Goal: Communication & Community: Answer question/provide support

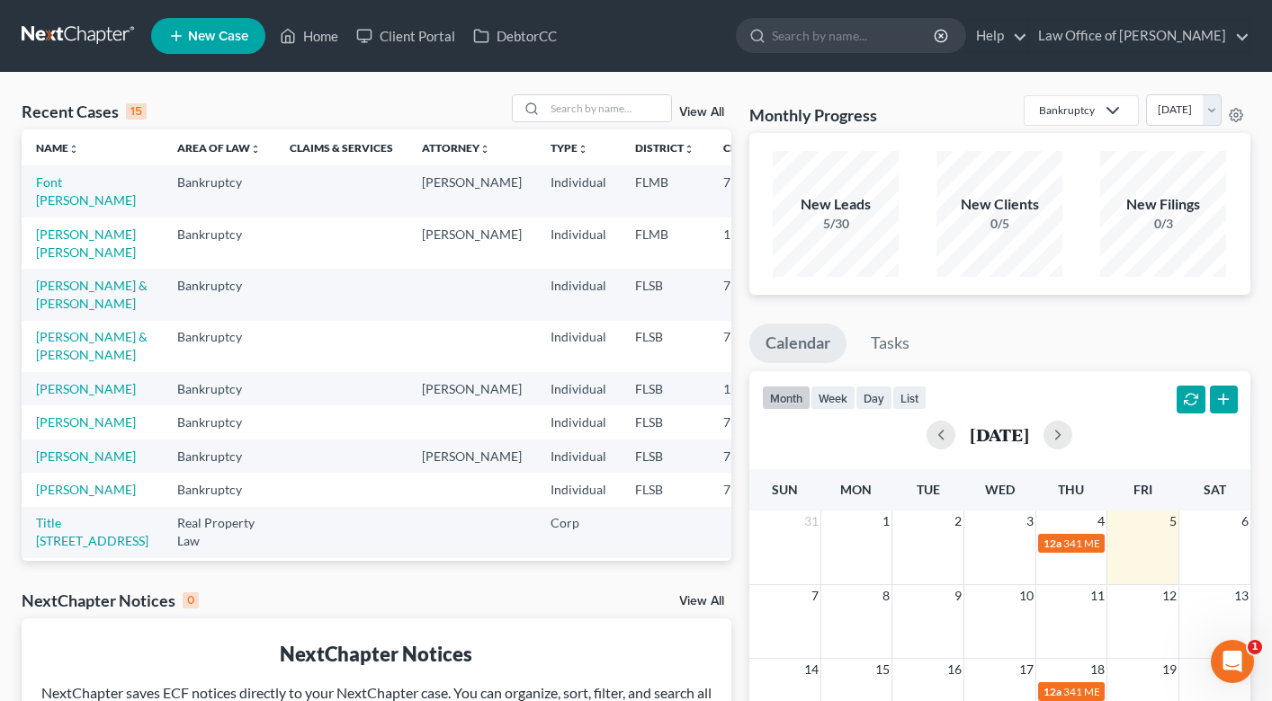
scroll to position [56, 0]
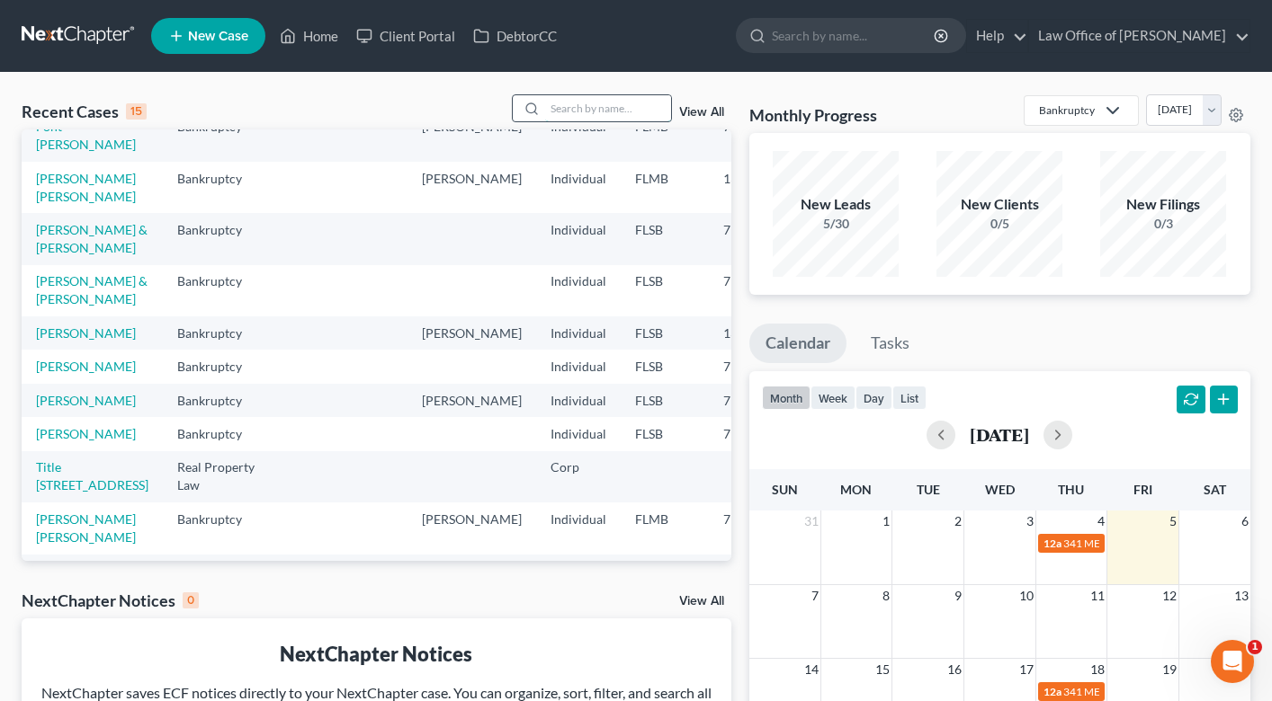
click at [585, 98] on input "search" at bounding box center [608, 108] width 126 height 26
type input "dayrom"
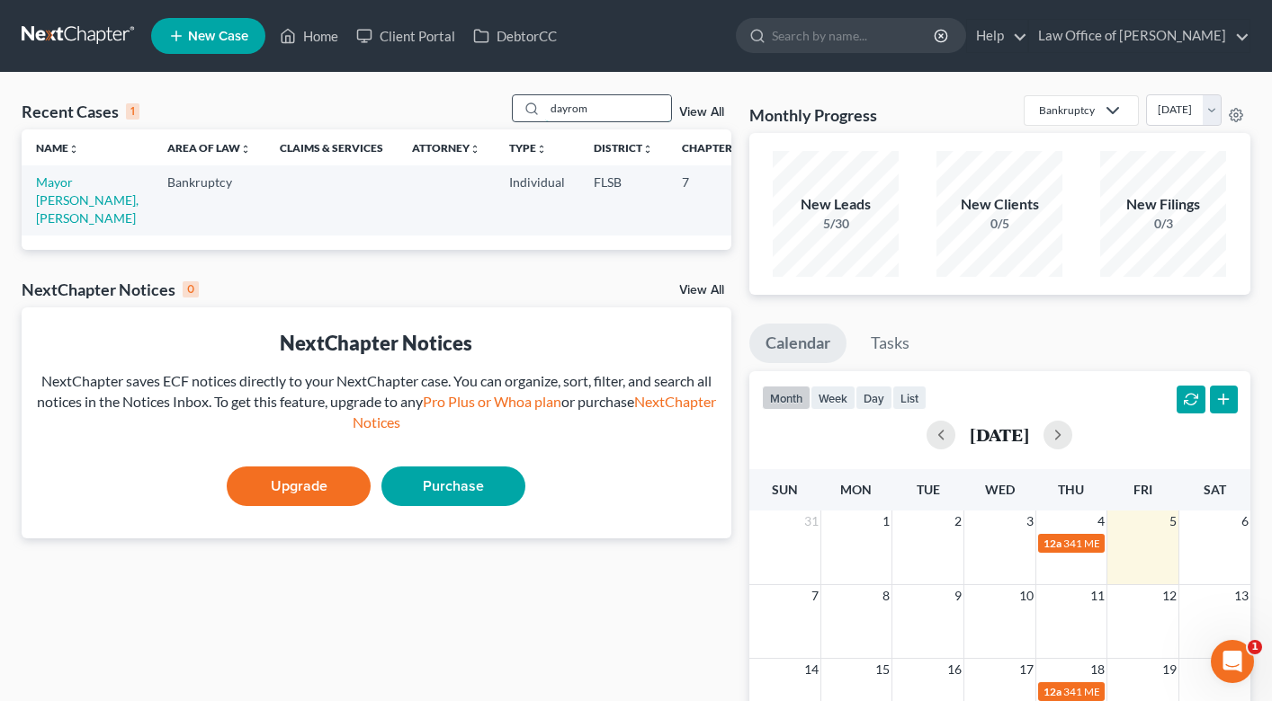
scroll to position [0, 0]
click at [60, 201] on link "Mayor [PERSON_NAME], [PERSON_NAME]" at bounding box center [87, 199] width 103 height 51
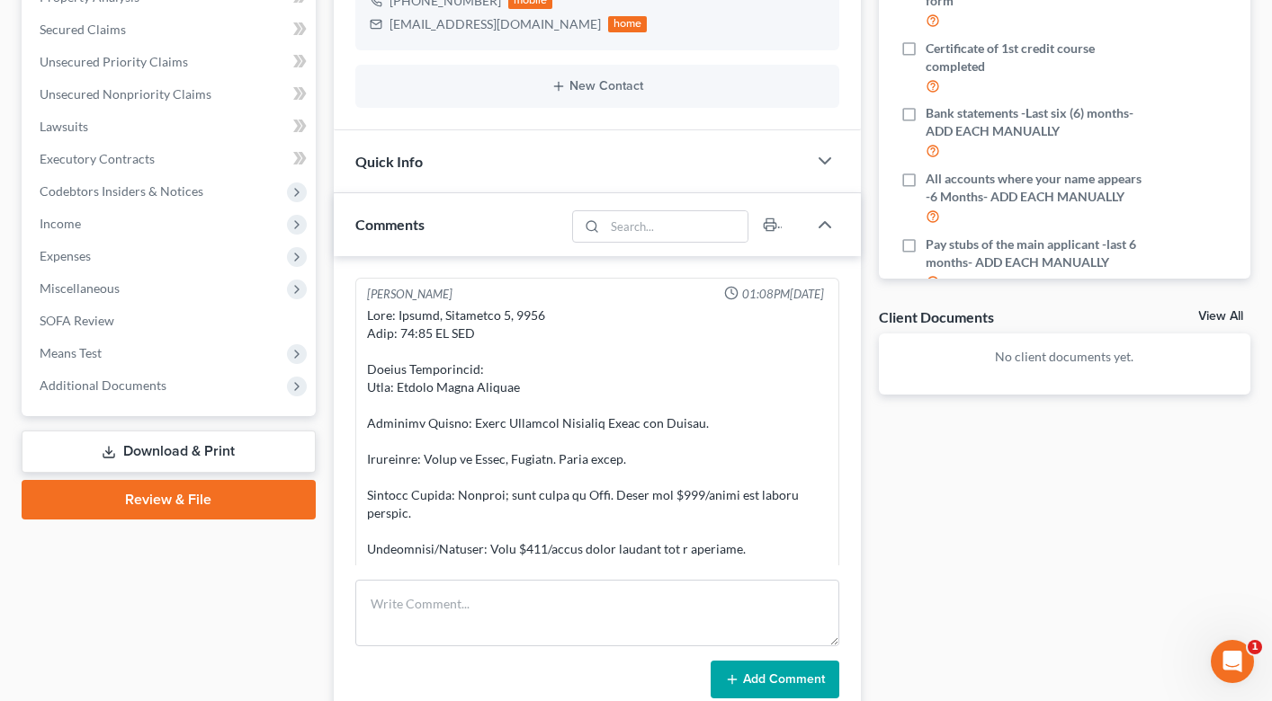
scroll to position [371, 0]
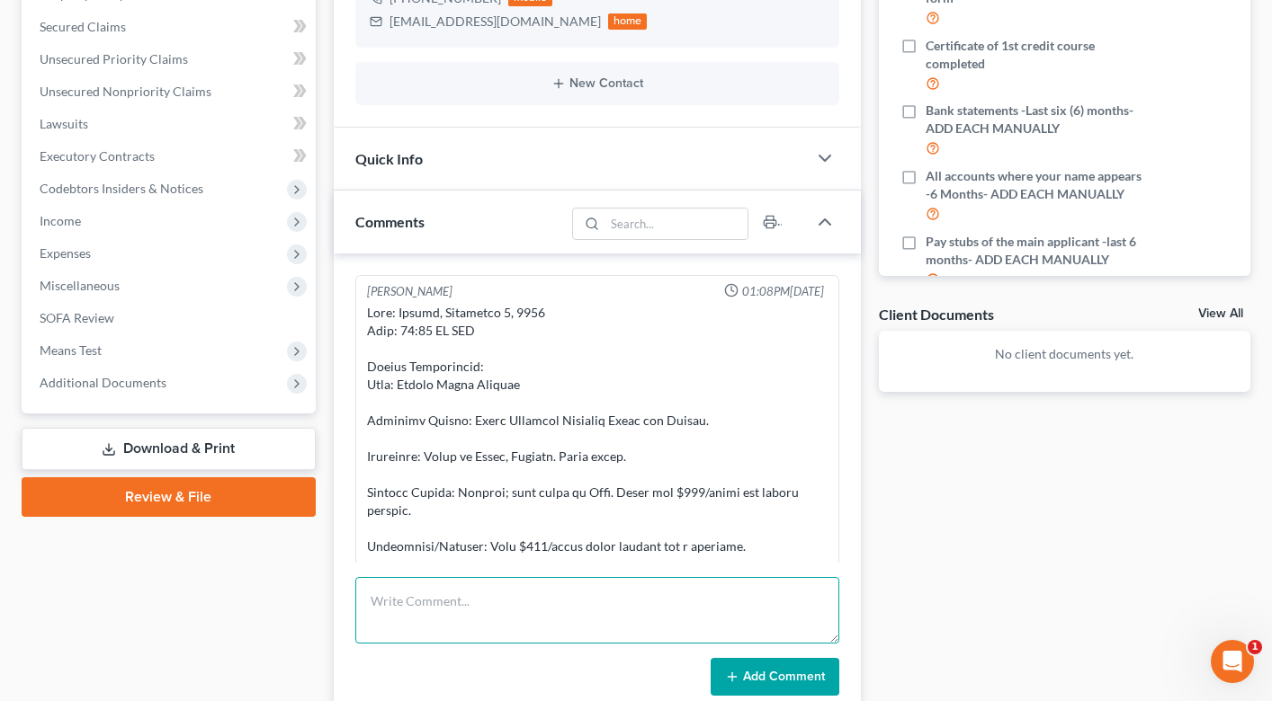
click at [442, 608] on textarea at bounding box center [597, 610] width 484 height 67
click at [630, 605] on textarea "20 min consult. explained he cant have large baalnces of" at bounding box center [597, 610] width 484 height 67
click at [708, 607] on textarea "20 min consult. explained he cant have large balances of" at bounding box center [597, 610] width 484 height 67
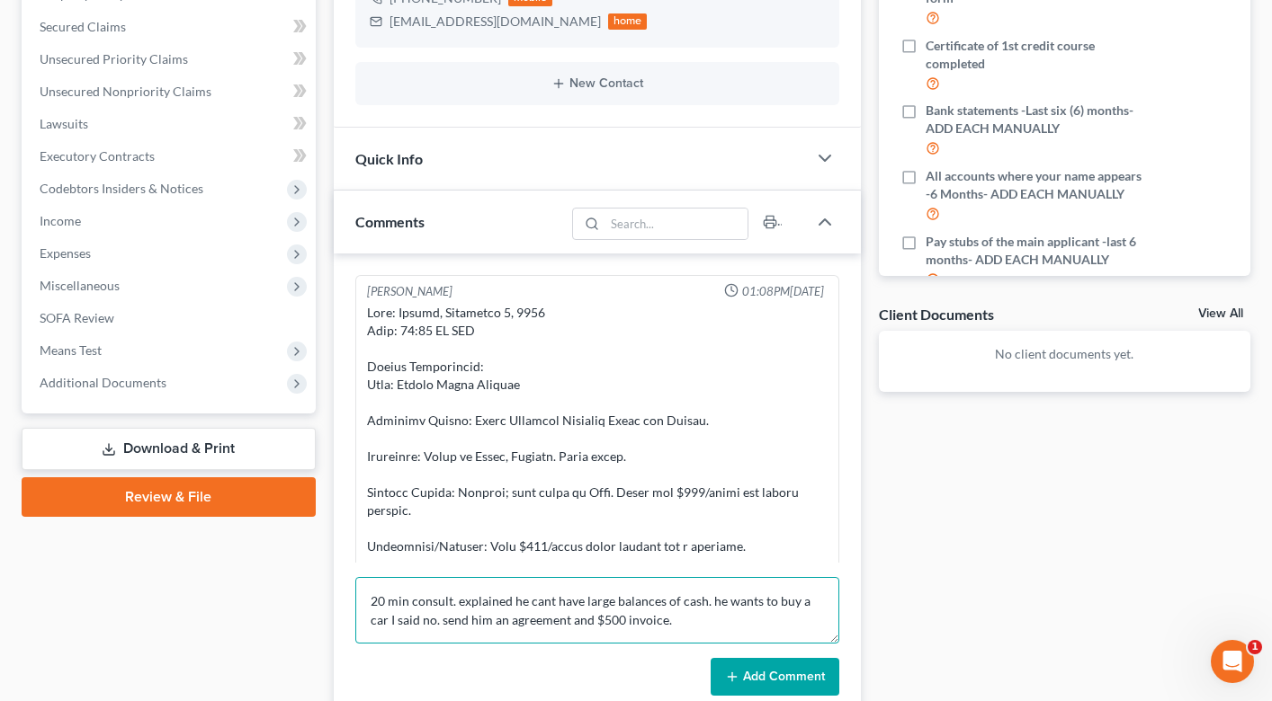
click at [382, 604] on textarea "20 min consult. explained he cant have large balances of cash. he wants to buy …" at bounding box center [597, 610] width 484 height 67
click at [683, 619] on textarea "22 min consult. explained he cant have large balances of cash. he wants to buy …" at bounding box center [597, 610] width 484 height 67
click at [490, 623] on textarea "22 min consult. explained he cant have large balances of cash. he wants to buy …" at bounding box center [597, 610] width 484 height 67
click at [512, 624] on textarea "22 min consult. explained he cant have large balances of cash. he wants to buy …" at bounding box center [597, 610] width 484 height 67
click at [723, 625] on textarea "22 min consult. explained he cant have large balances of cash. he wants to buy …" at bounding box center [597, 610] width 484 height 67
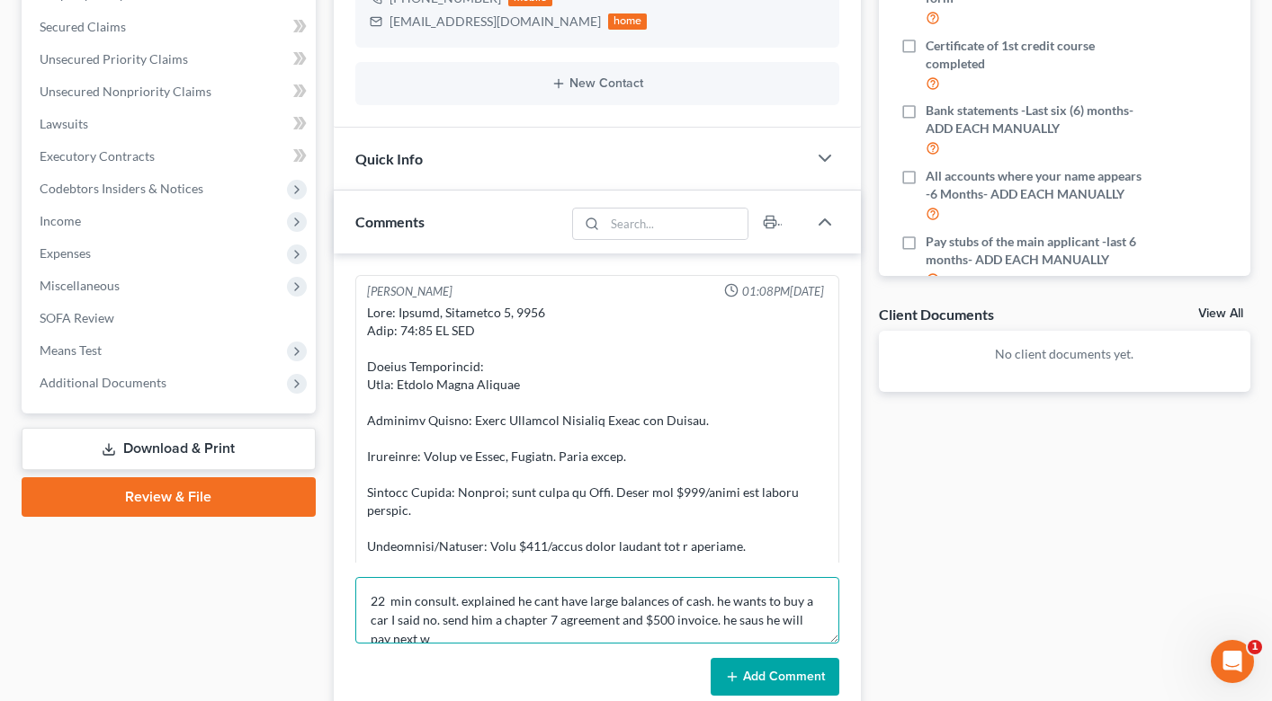
scroll to position [4, 0]
click at [730, 621] on textarea "22 min consult. explained he cant have large balances of cash. he wants to buy …" at bounding box center [597, 610] width 484 height 67
click at [442, 635] on textarea "22 min consult. explained he cant have large balances of cash. he wants to buy …" at bounding box center [597, 610] width 484 height 67
type textarea "22 min consult. explained he cant have large balances of cash. he wants to buy …"
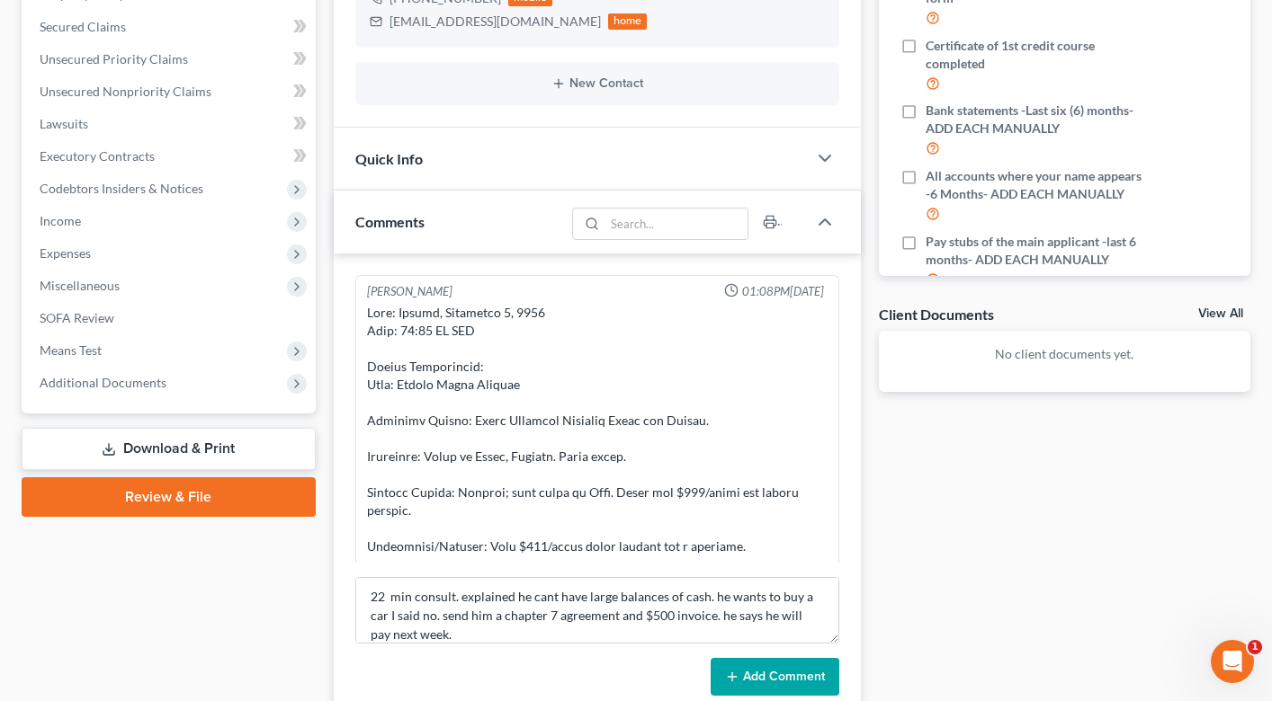
click at [747, 672] on button "Add Comment" at bounding box center [774, 677] width 129 height 38
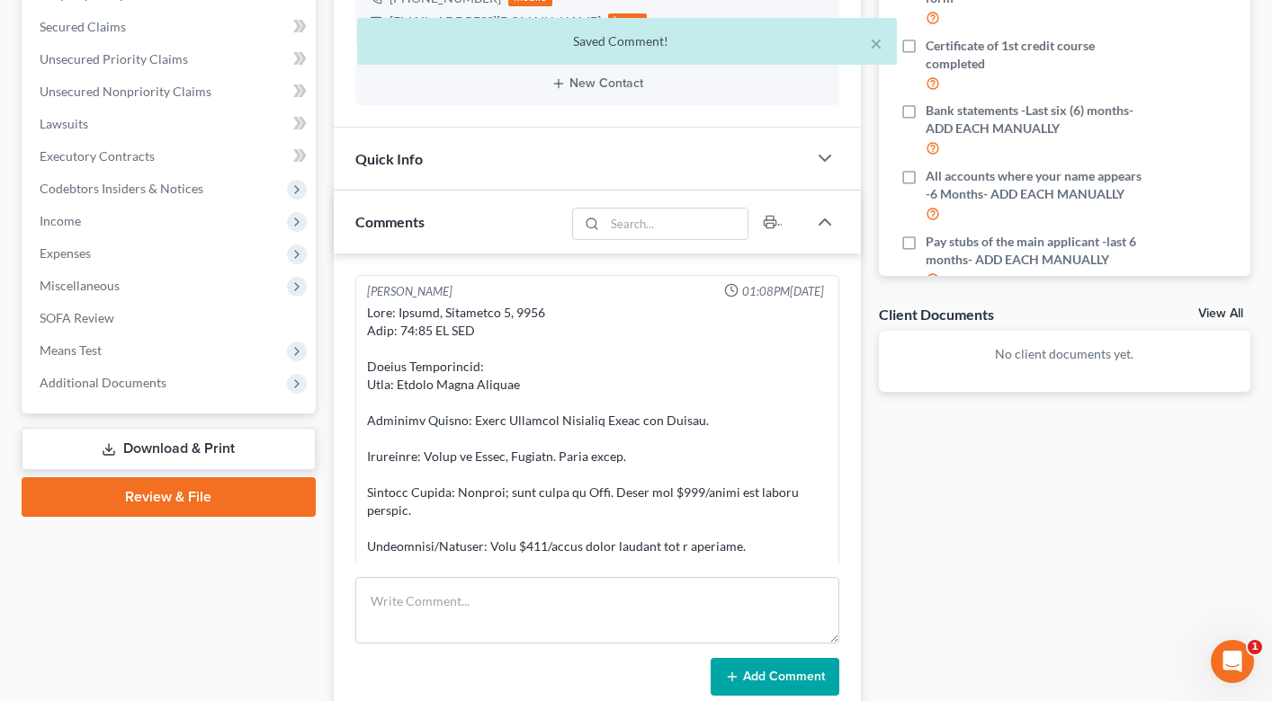
scroll to position [0, 0]
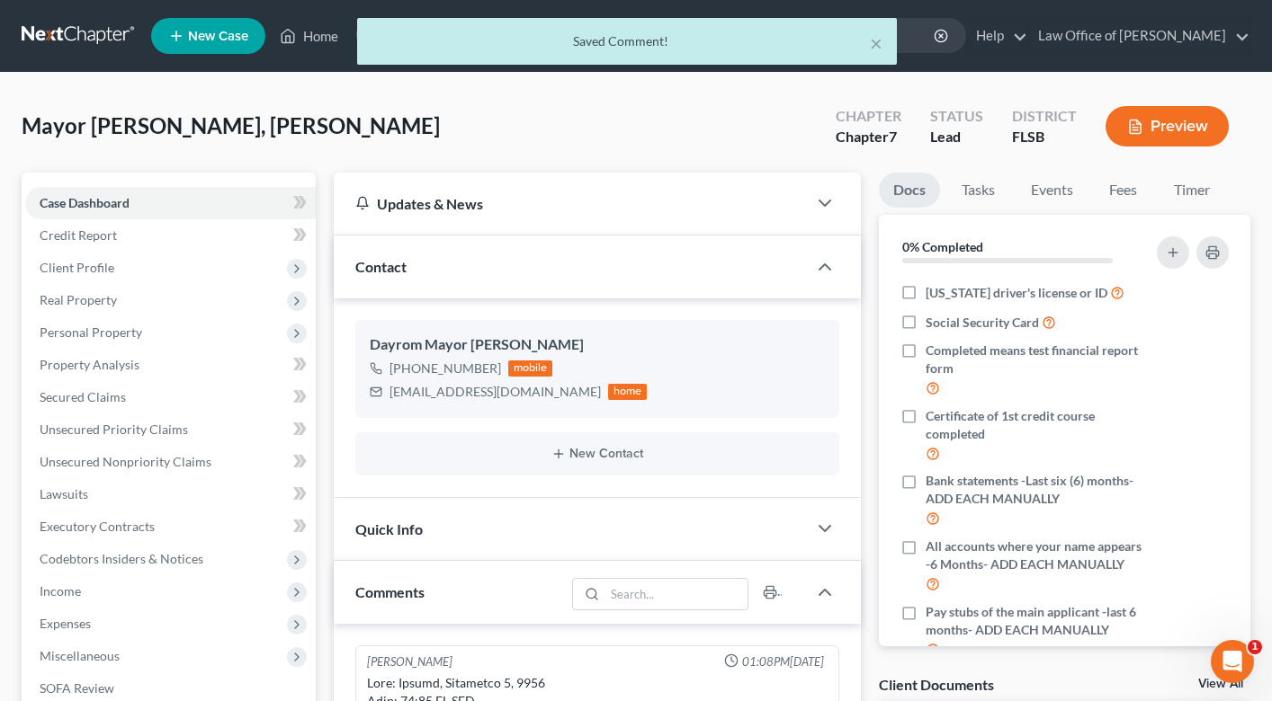
click at [317, 37] on div "× Saved Comment!" at bounding box center [627, 46] width 1272 height 56
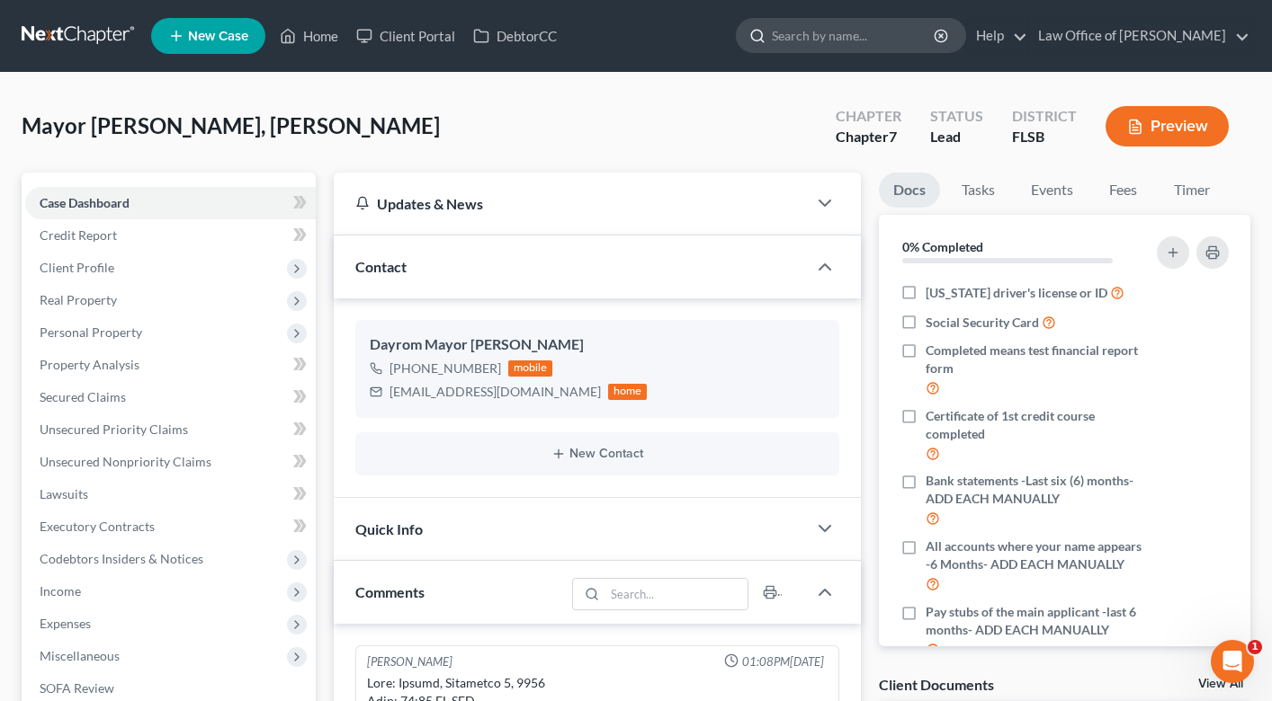
click at [817, 29] on input "search" at bounding box center [854, 35] width 165 height 33
type input "[PERSON_NAME]"
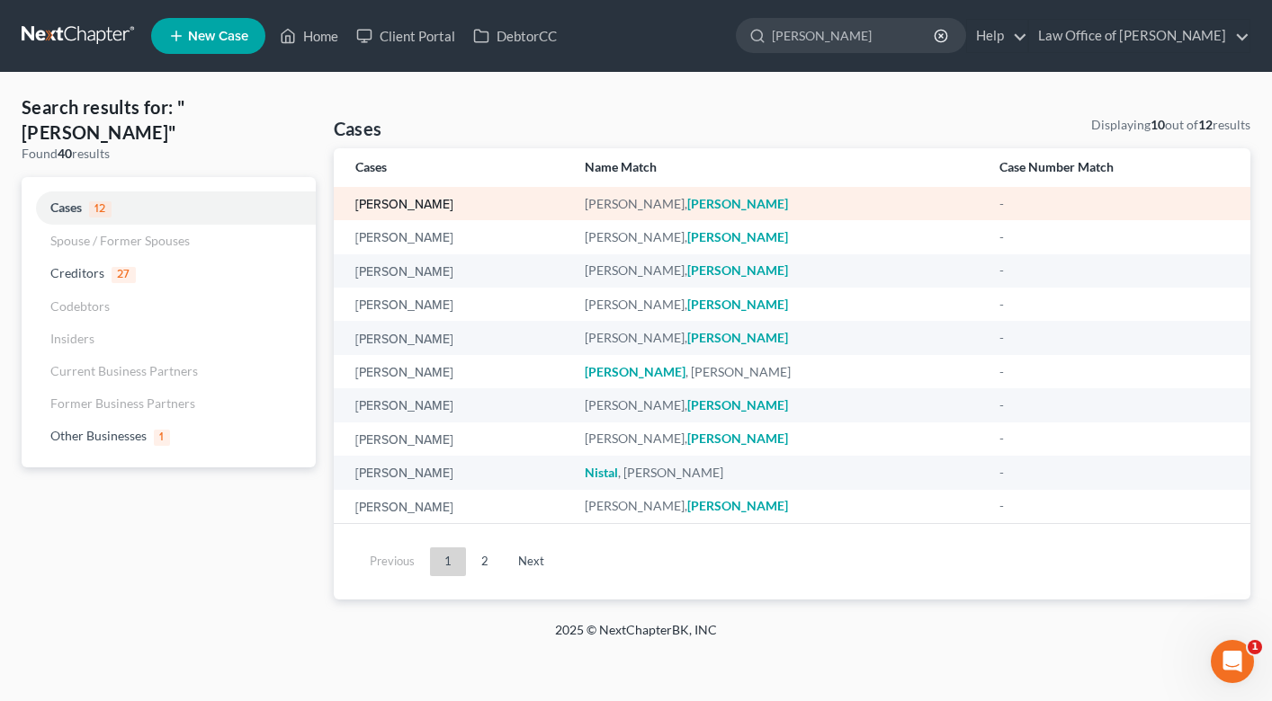
click at [414, 206] on link "[PERSON_NAME]" at bounding box center [404, 205] width 98 height 13
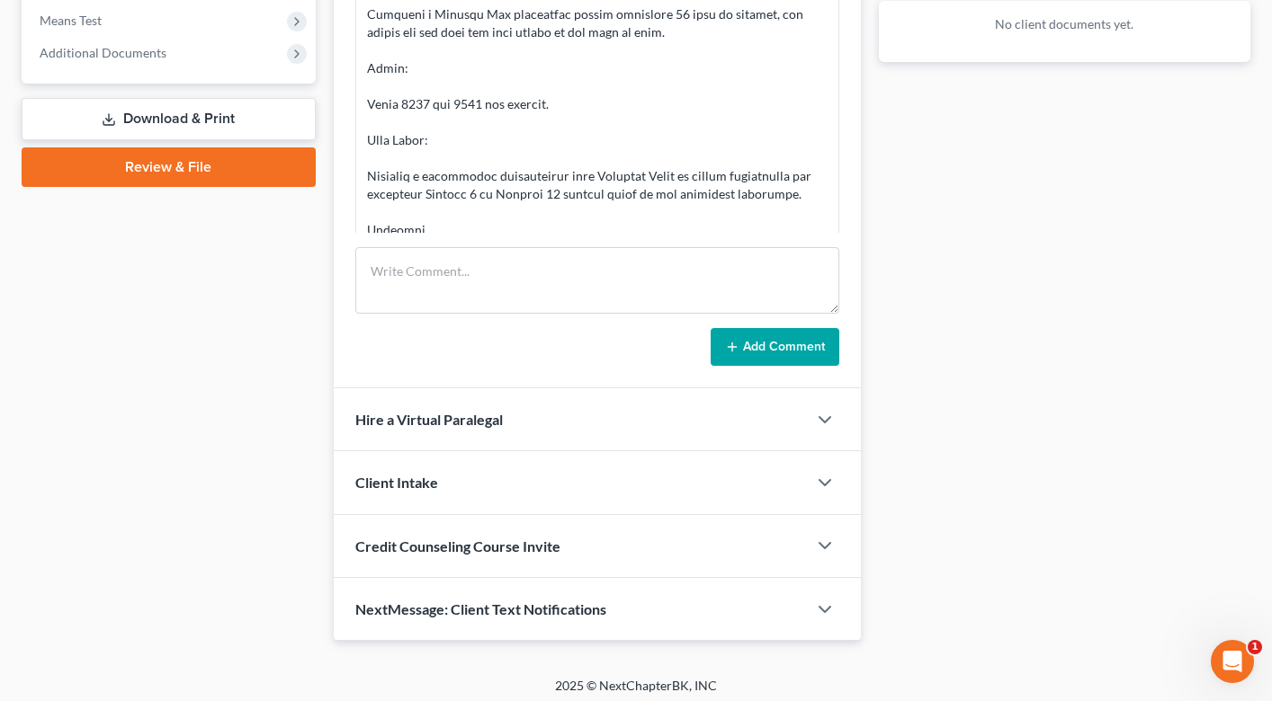
scroll to position [709, 0]
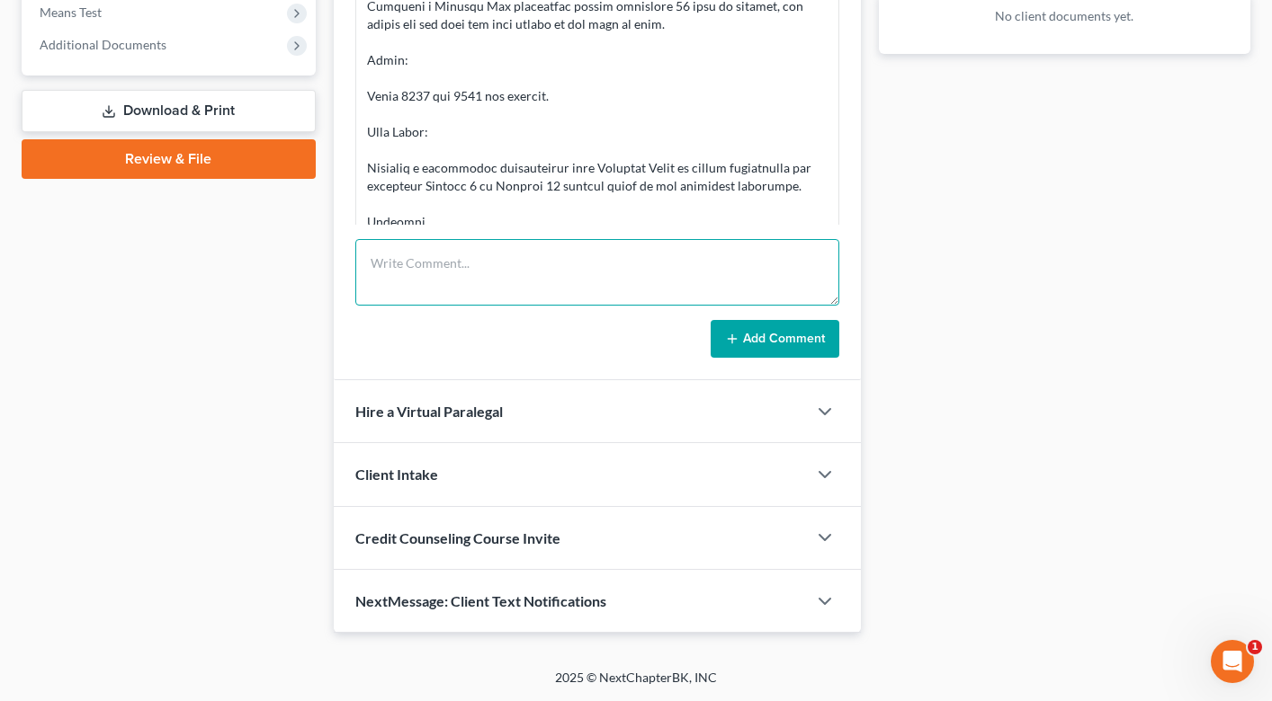
click at [576, 276] on textarea at bounding box center [597, 272] width 484 height 67
click at [428, 266] on textarea "lead doesnt have money." at bounding box center [597, 272] width 484 height 67
click at [556, 263] on textarea "lead doesn't have money." at bounding box center [597, 272] width 484 height 67
click at [670, 268] on textarea "lead doesn't have money. I reccoemnded he goes to a fre legal services. I also s" at bounding box center [597, 272] width 484 height 67
click at [553, 267] on textarea "lead doesn't have money. I reccoemnded he goes to a free legal services. I also…" at bounding box center [597, 272] width 484 height 67
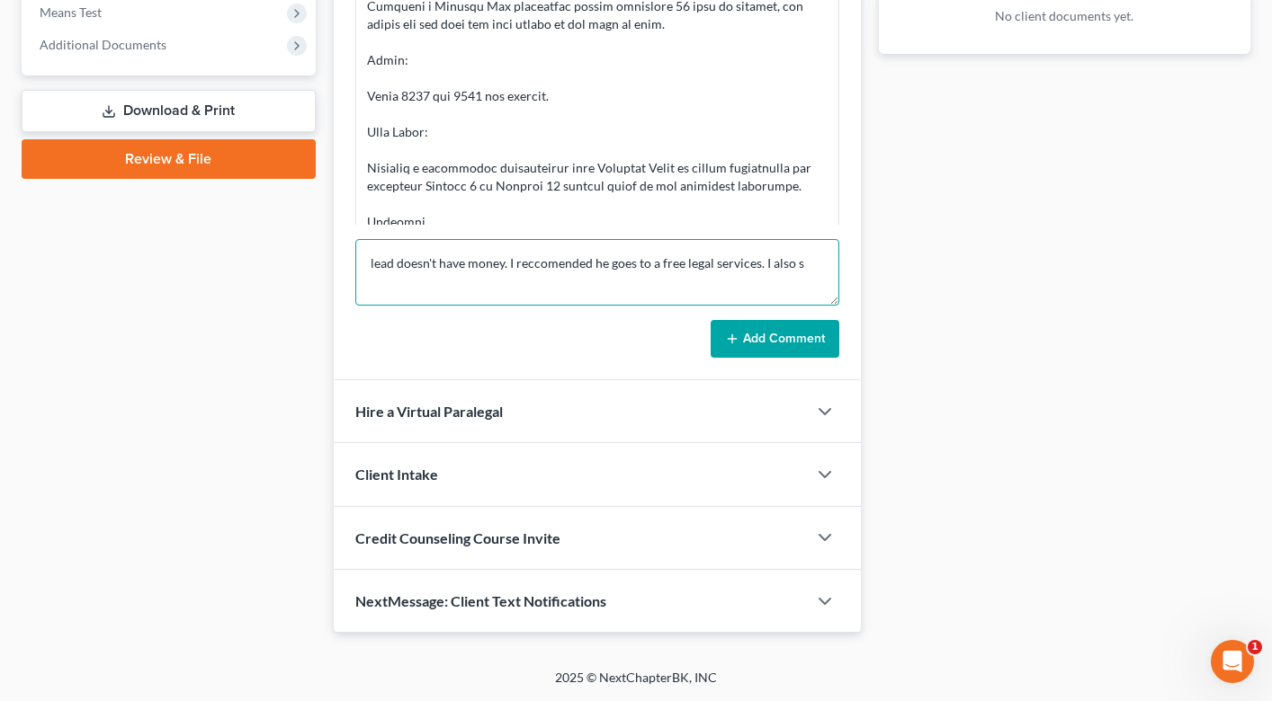
click at [816, 262] on textarea "lead doesn't have money. I reccomended he goes to a free legal services. I also…" at bounding box center [597, 272] width 484 height 67
type textarea "lead doesn't have money. I reccomended he goes to a free legal services. when h…"
click at [790, 323] on button "Add Comment" at bounding box center [774, 339] width 129 height 38
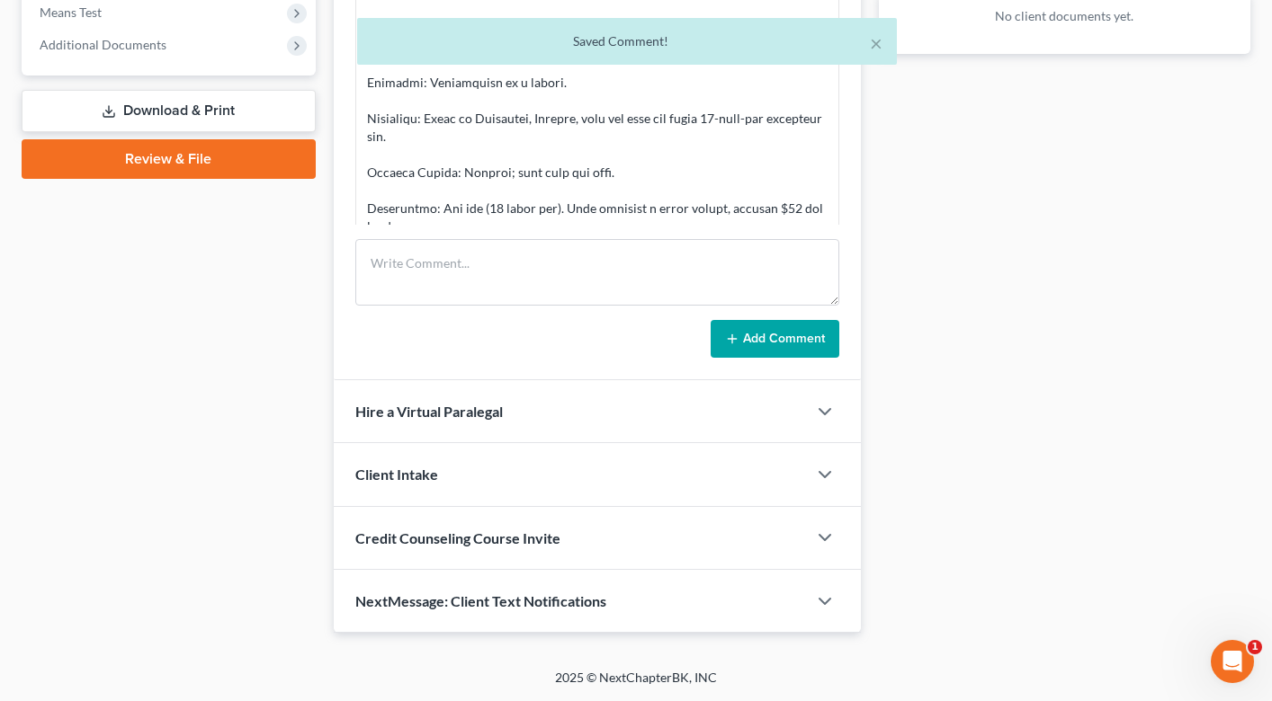
scroll to position [0, 0]
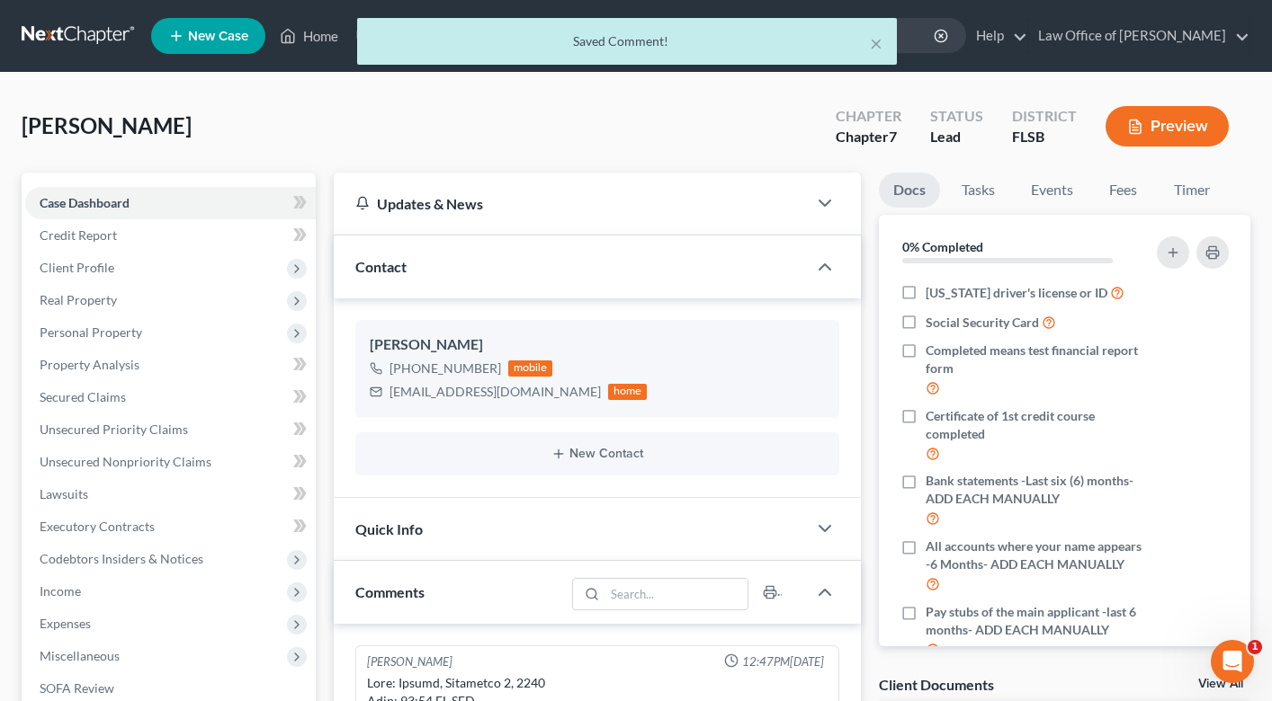
click at [315, 39] on div "× Saved Comment!" at bounding box center [627, 46] width 1272 height 56
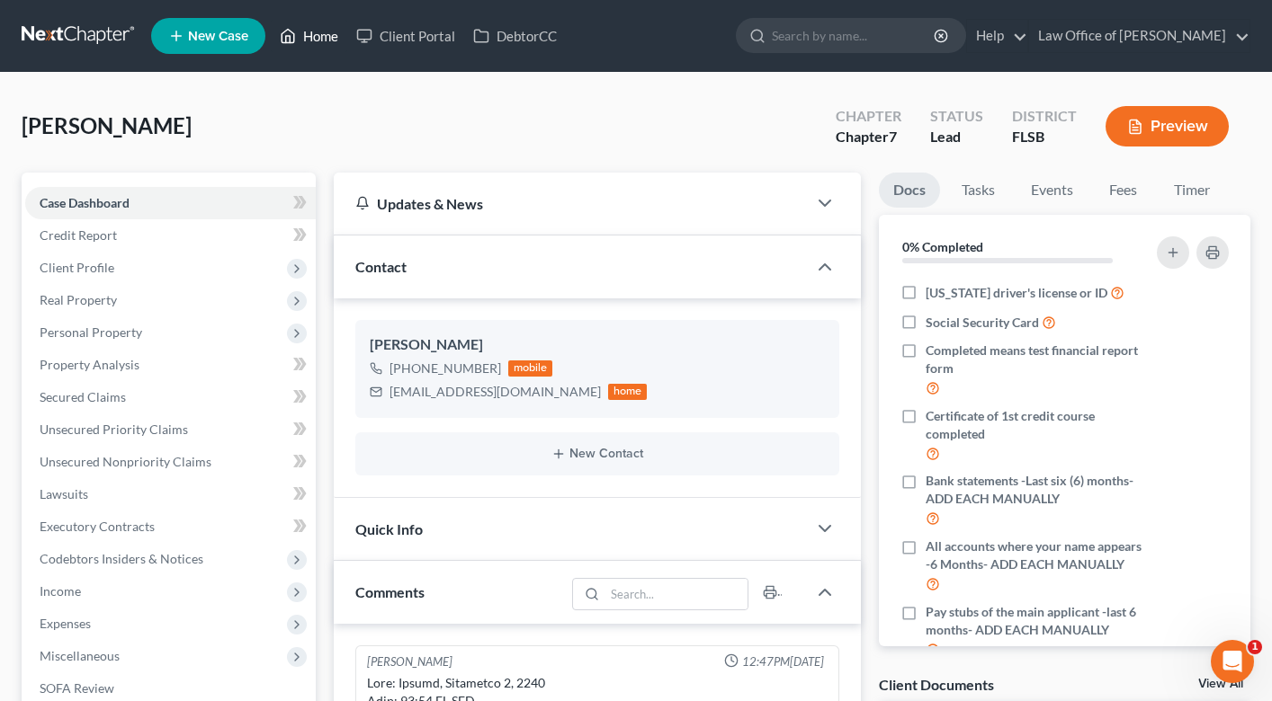
click at [315, 39] on link "Home" at bounding box center [309, 36] width 76 height 32
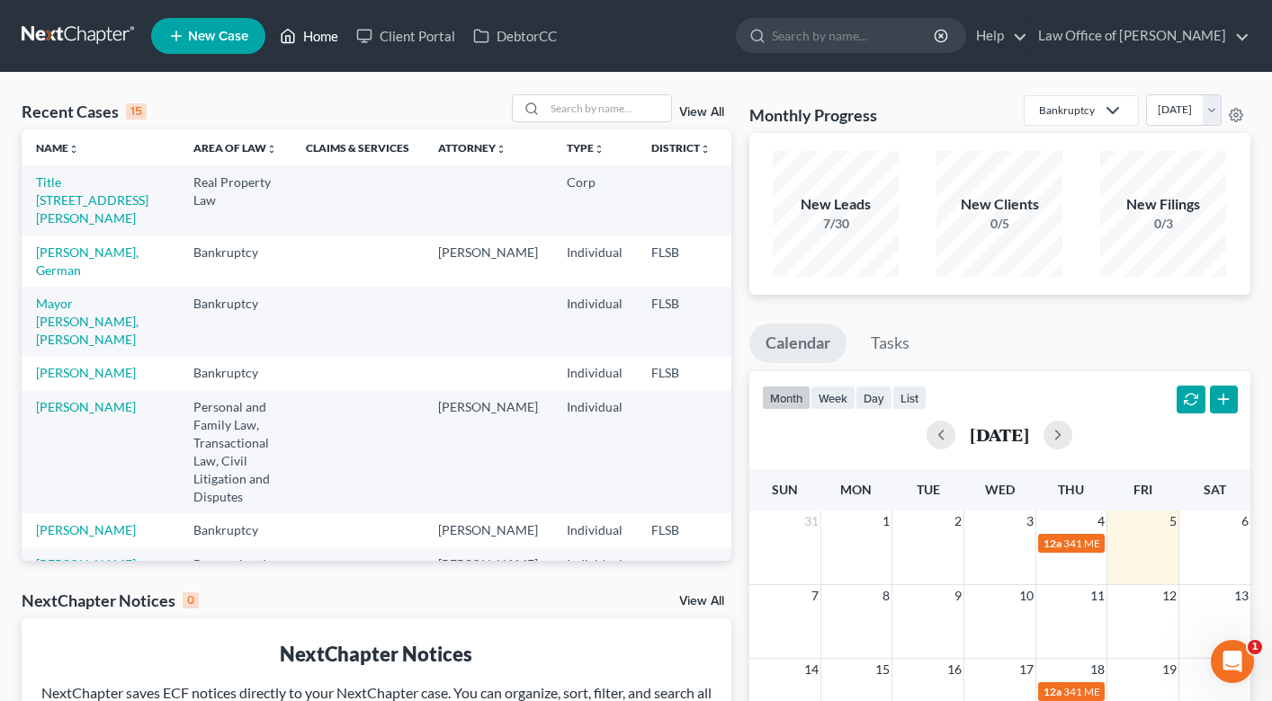
click at [316, 42] on link "Home" at bounding box center [309, 36] width 76 height 32
